Goal: Information Seeking & Learning: Learn about a topic

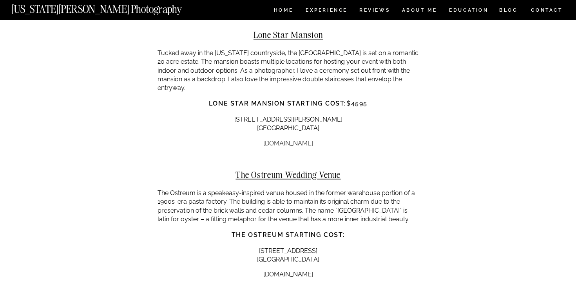
scroll to position [5458, 0]
click at [292, 270] on link "[DOMAIN_NAME]" at bounding box center [288, 273] width 50 height 7
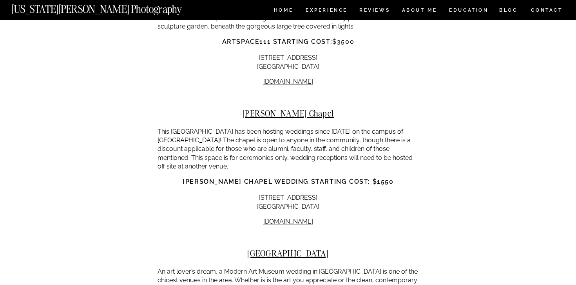
scroll to position [4545, 0]
click at [289, 219] on link "[DOMAIN_NAME]" at bounding box center [288, 222] width 50 height 7
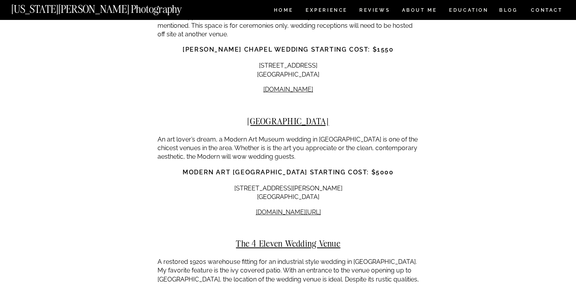
scroll to position [4679, 0]
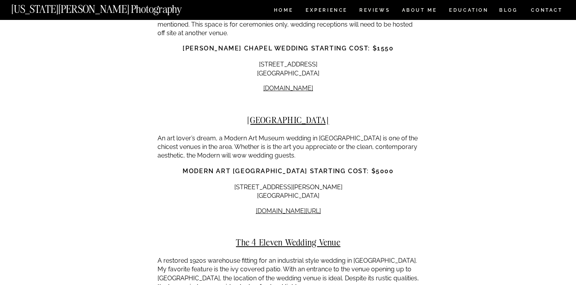
click at [298, 207] on p "[DOMAIN_NAME][URL]" at bounding box center [287, 211] width 261 height 9
click at [298, 208] on link "[DOMAIN_NAME][URL]" at bounding box center [288, 211] width 65 height 7
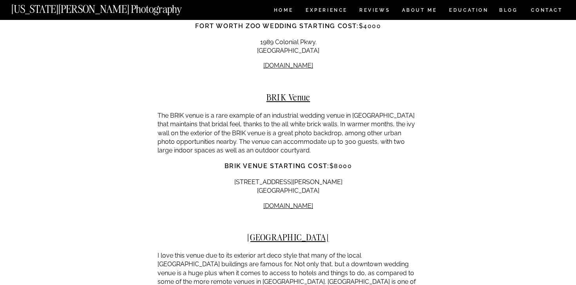
scroll to position [5068, 0]
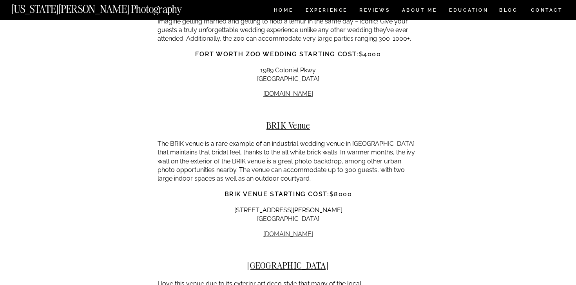
click at [288, 231] on link "[DOMAIN_NAME]" at bounding box center [288, 234] width 50 height 7
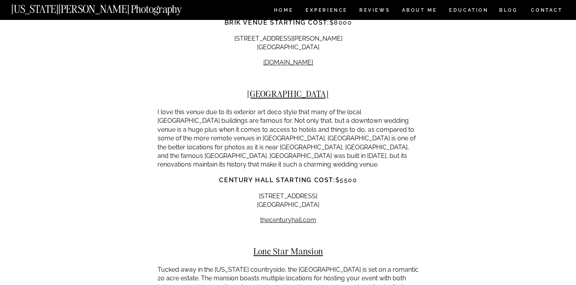
scroll to position [5241, 0]
click at [300, 216] on link "thecenturyhall" at bounding box center [281, 219] width 42 height 7
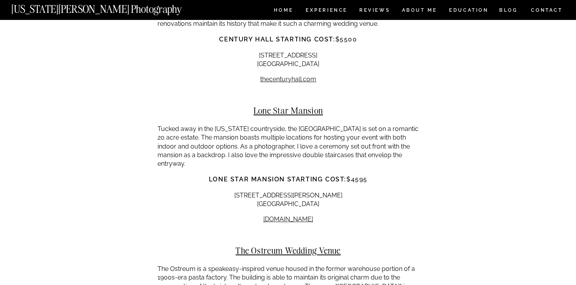
scroll to position [5402, 0]
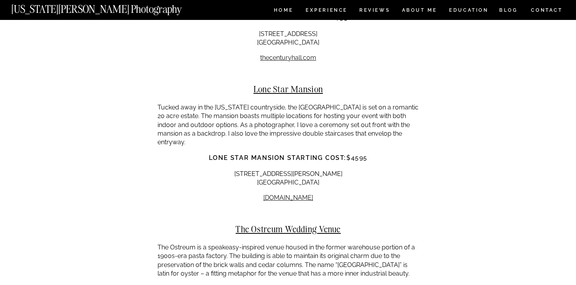
click at [295, 194] on p "[DOMAIN_NAME]" at bounding box center [287, 198] width 261 height 9
click at [294, 194] on link "[DOMAIN_NAME]" at bounding box center [288, 197] width 50 height 7
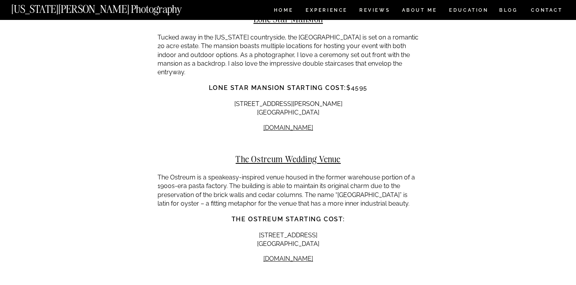
scroll to position [5475, 0]
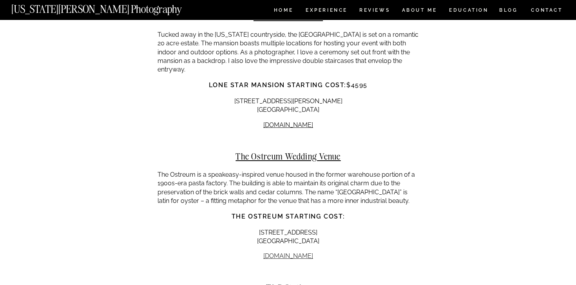
click at [297, 253] on link "[DOMAIN_NAME]" at bounding box center [288, 256] width 50 height 7
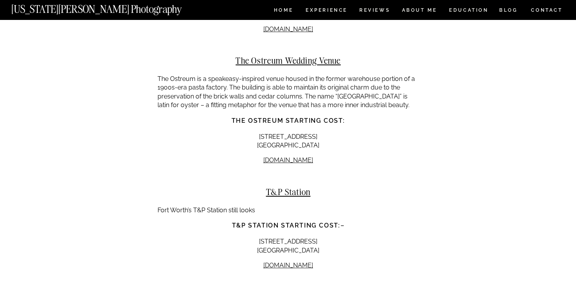
scroll to position [5588, 0]
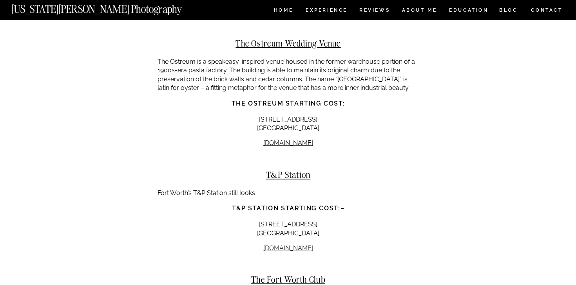
click at [299, 245] on link "[DOMAIN_NAME]" at bounding box center [288, 248] width 50 height 7
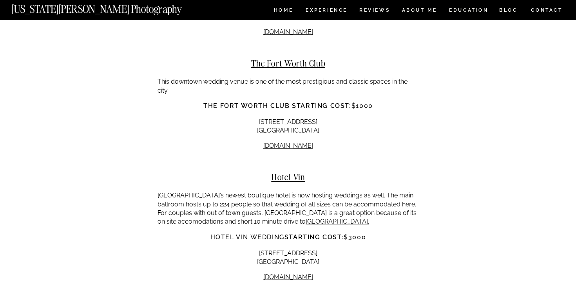
scroll to position [5809, 0]
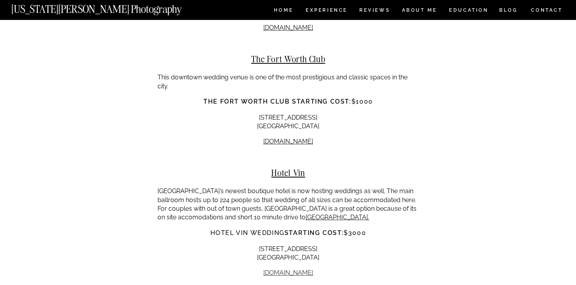
click at [293, 269] on link "[DOMAIN_NAME]" at bounding box center [288, 272] width 50 height 7
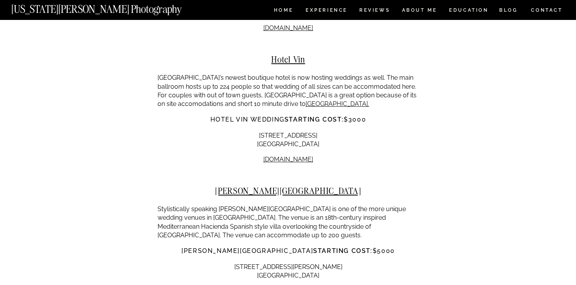
scroll to position [5931, 0]
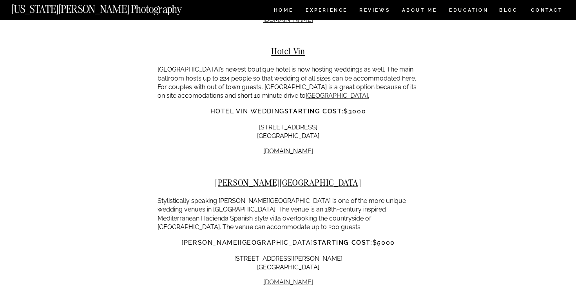
click at [285, 279] on link "[DOMAIN_NAME]" at bounding box center [288, 282] width 50 height 7
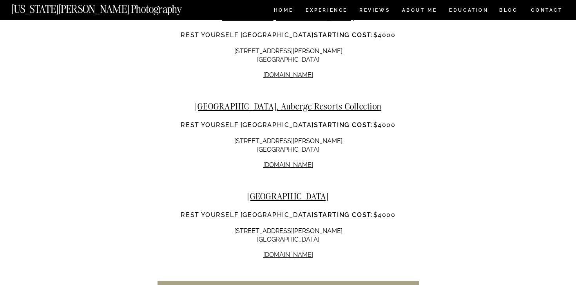
scroll to position [6256, 0]
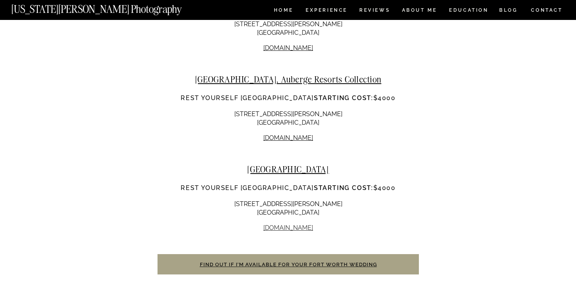
click at [282, 224] on link "[DOMAIN_NAME]" at bounding box center [288, 227] width 50 height 7
